Goal: Task Accomplishment & Management: Use online tool/utility

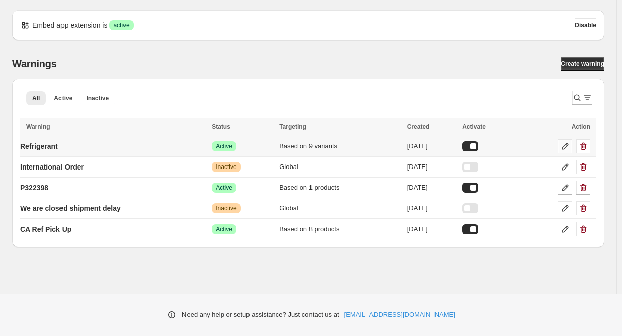
click at [567, 145] on icon at bounding box center [565, 146] width 7 height 7
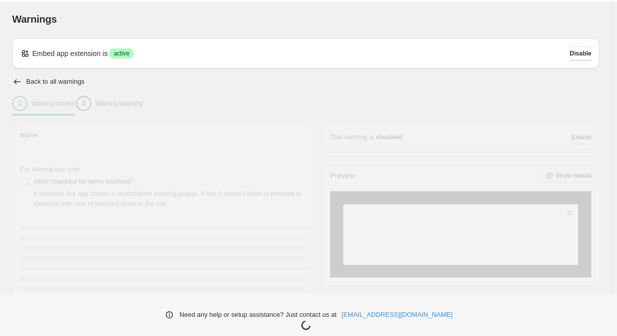
type input "**********"
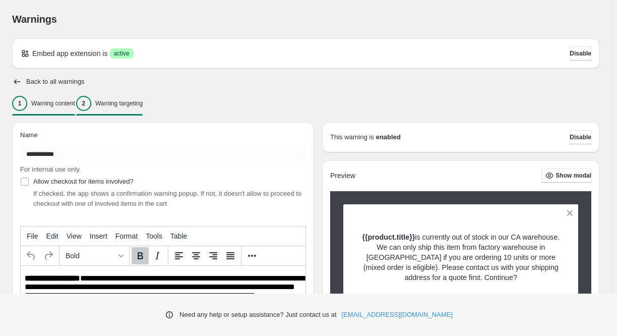
click at [143, 102] on p "Warning targeting" at bounding box center [118, 103] width 47 height 8
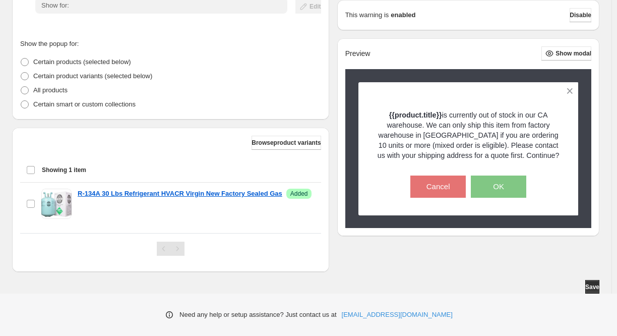
scroll to position [209, 0]
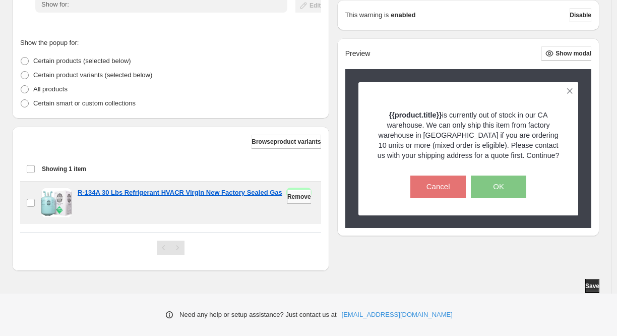
click at [287, 201] on button "Remove" at bounding box center [299, 197] width 24 height 14
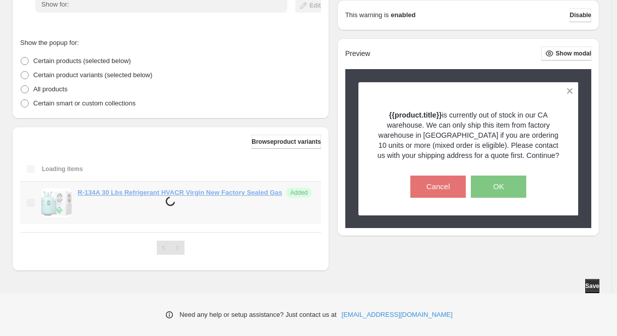
scroll to position [170, 0]
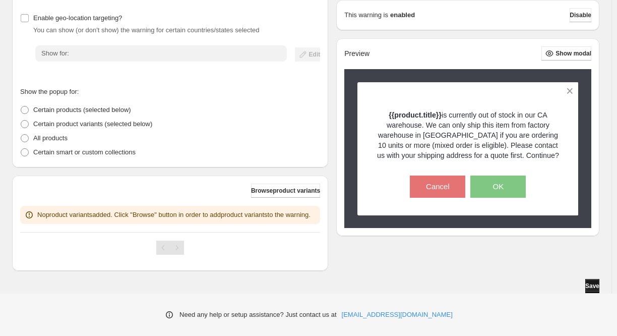
click at [589, 283] on span "Save" at bounding box center [592, 286] width 14 height 8
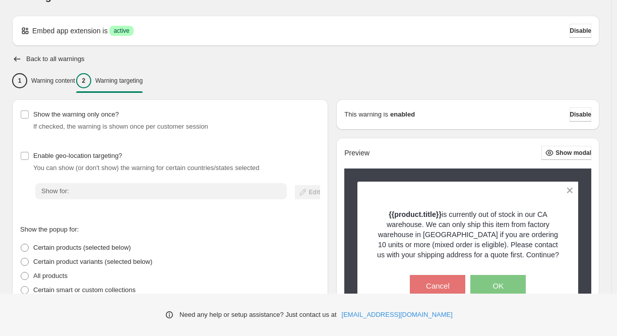
scroll to position [22, 0]
click at [16, 60] on icon "button" at bounding box center [17, 59] width 7 height 5
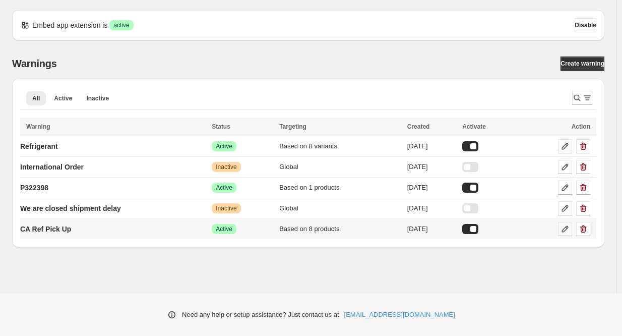
click at [566, 230] on icon at bounding box center [565, 229] width 10 height 10
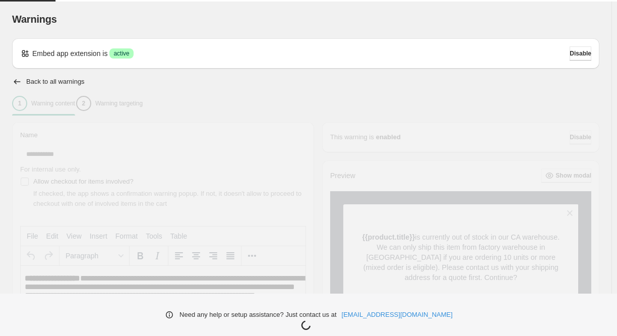
type input "**********"
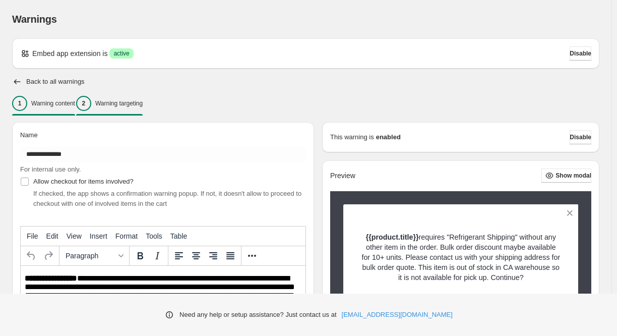
click at [143, 106] on p "Warning targeting" at bounding box center [118, 103] width 47 height 8
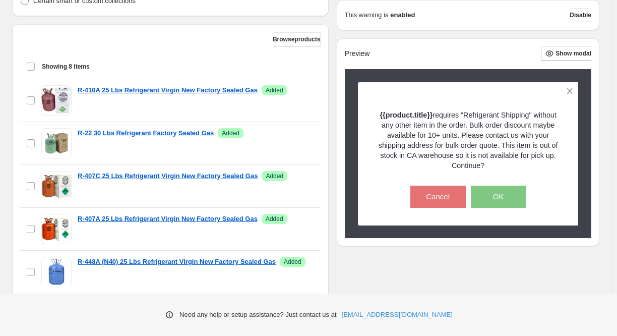
scroll to position [312, 0]
click at [291, 39] on span "Browse products" at bounding box center [297, 39] width 48 height 8
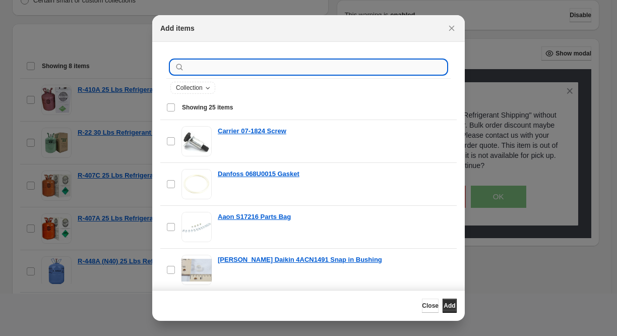
click at [292, 66] on input ":r32:" at bounding box center [317, 67] width 260 height 14
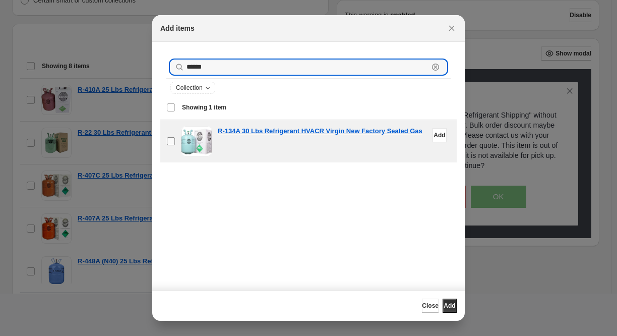
type input "******"
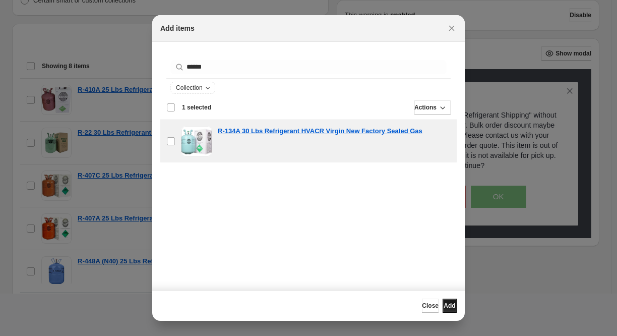
click at [444, 309] on span "Add" at bounding box center [450, 306] width 12 height 8
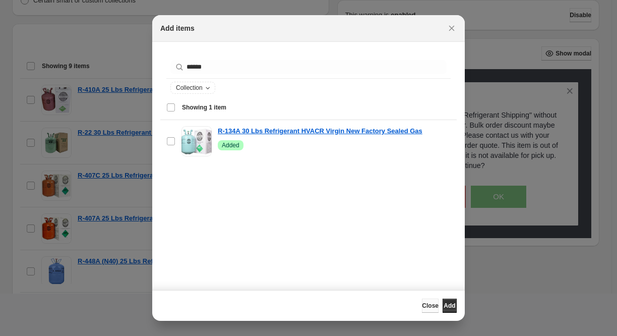
click at [422, 307] on span "Close" at bounding box center [430, 306] width 17 height 8
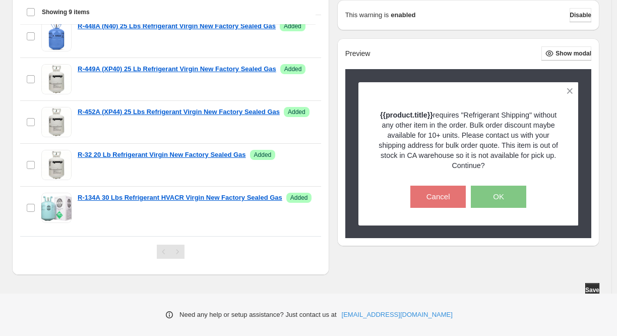
scroll to position [372, 0]
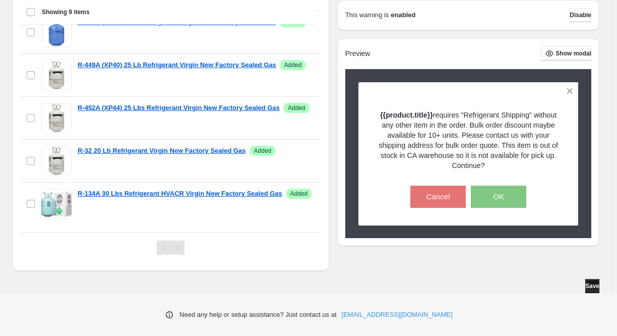
click at [592, 283] on span "Save" at bounding box center [592, 286] width 14 height 8
